Goal: Information Seeking & Learning: Learn about a topic

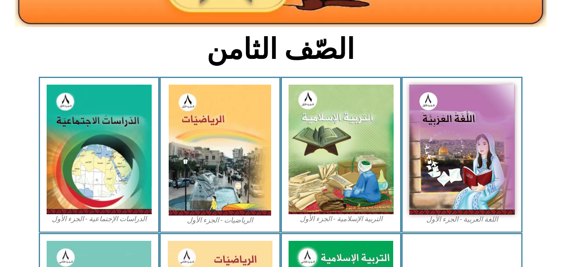
scroll to position [194, 0]
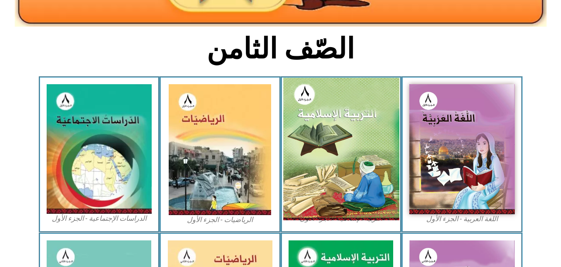
click at [324, 147] on img at bounding box center [341, 149] width 116 height 143
